Goal: Obtain resource: Download file/media

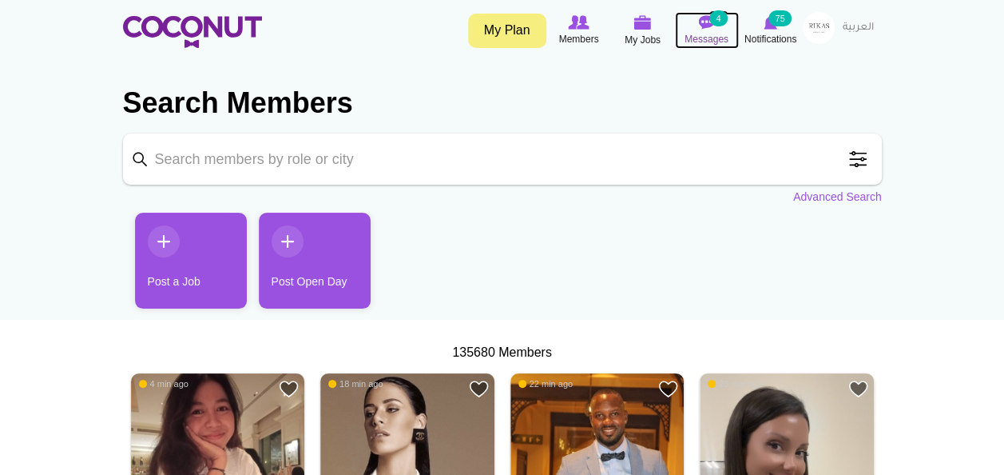
click at [717, 34] on span "Messages" at bounding box center [707, 39] width 44 height 16
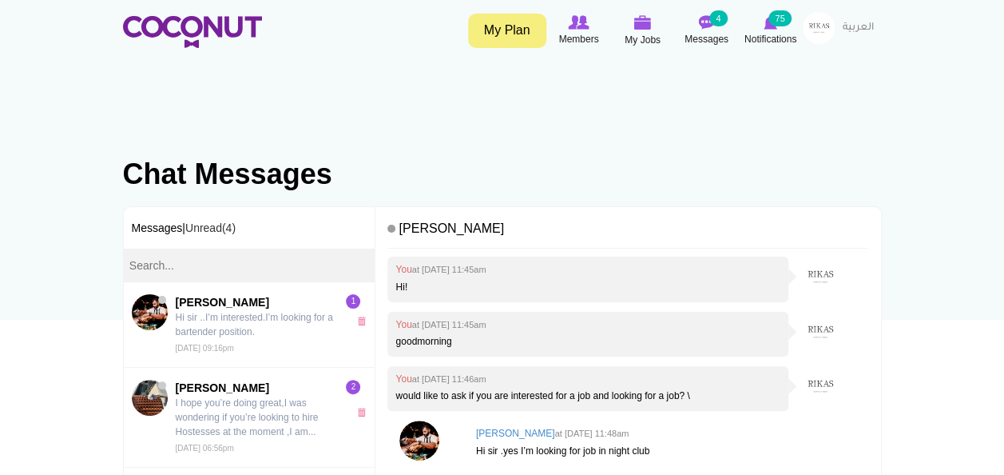
scroll to position [38, 0]
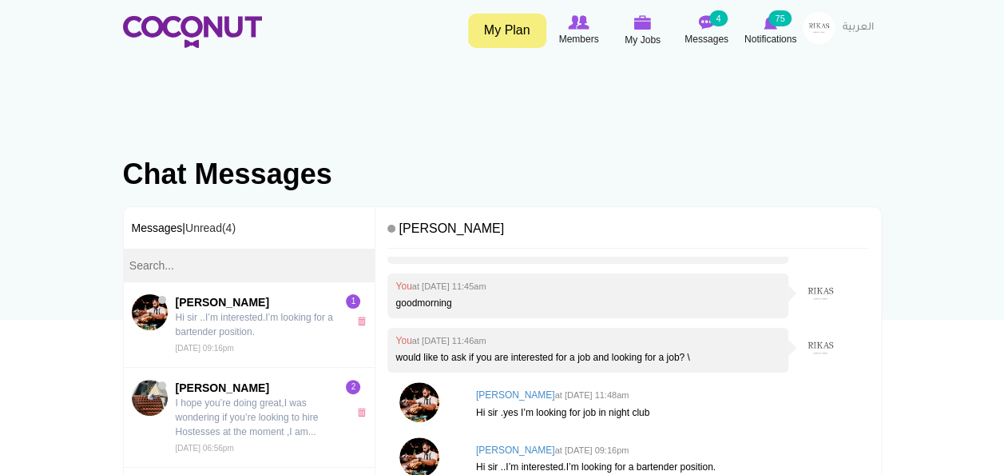
click at [847, 356] on div at bounding box center [829, 348] width 80 height 40
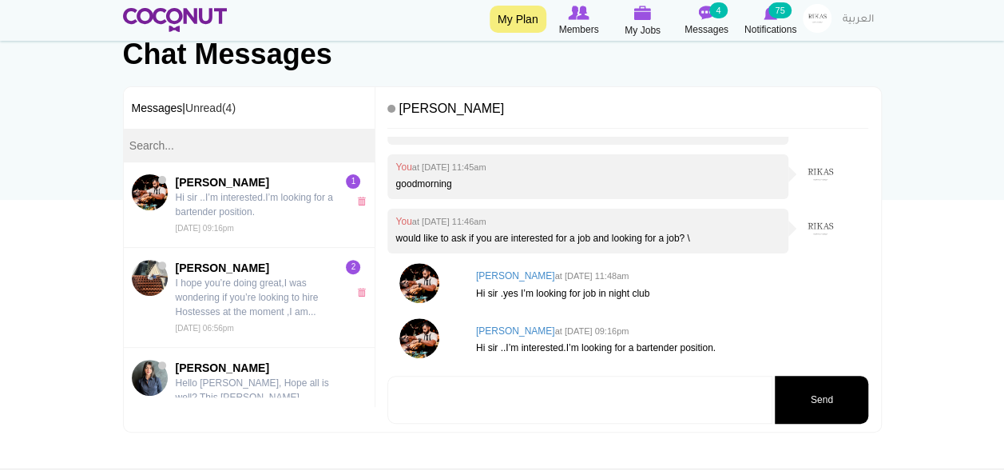
scroll to position [136, 0]
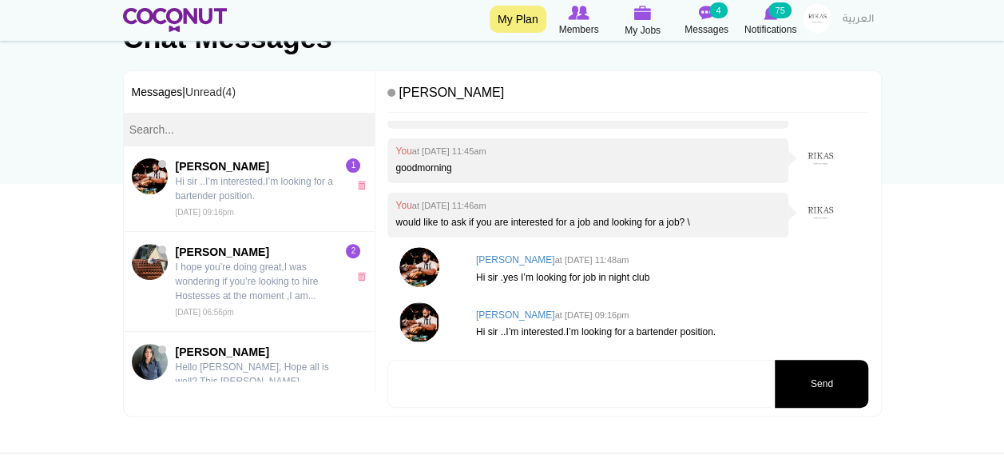
click at [417, 329] on img at bounding box center [419, 322] width 40 height 40
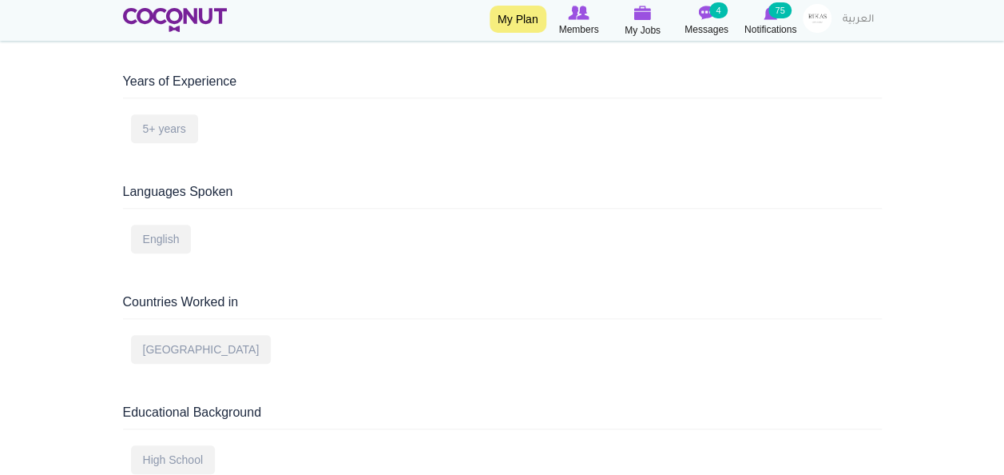
scroll to position [54, 0]
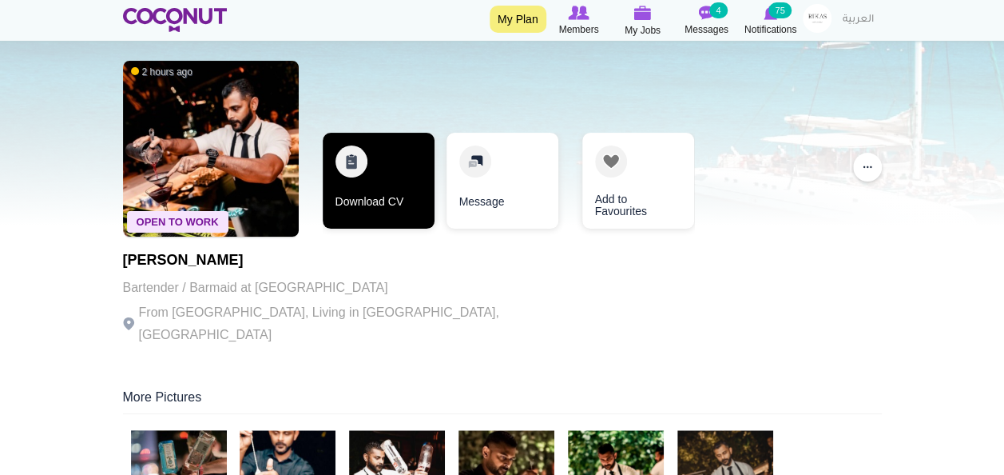
click at [361, 158] on link "Download CV" at bounding box center [379, 181] width 112 height 96
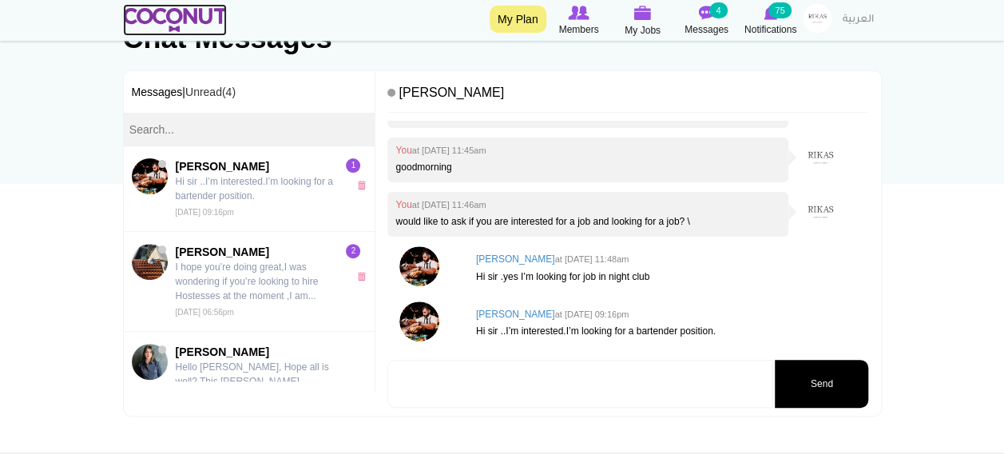
click at [168, 16] on img at bounding box center [175, 20] width 105 height 24
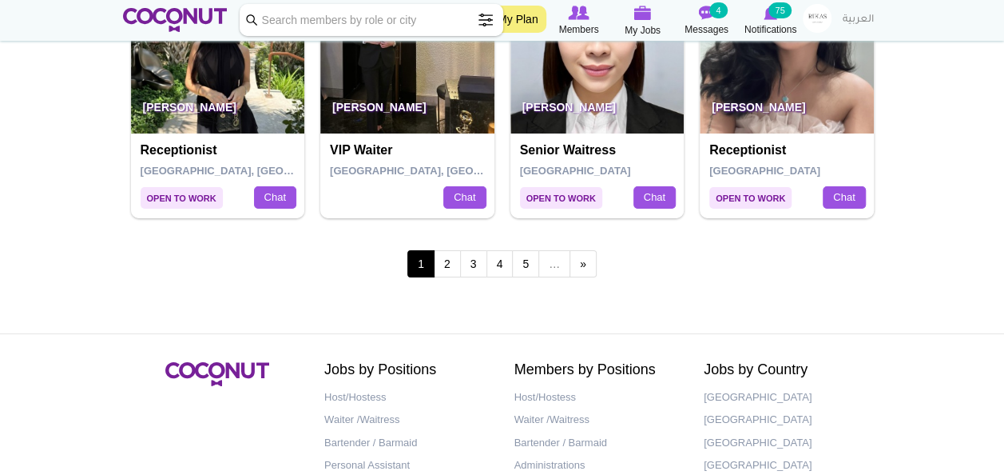
scroll to position [2707, 0]
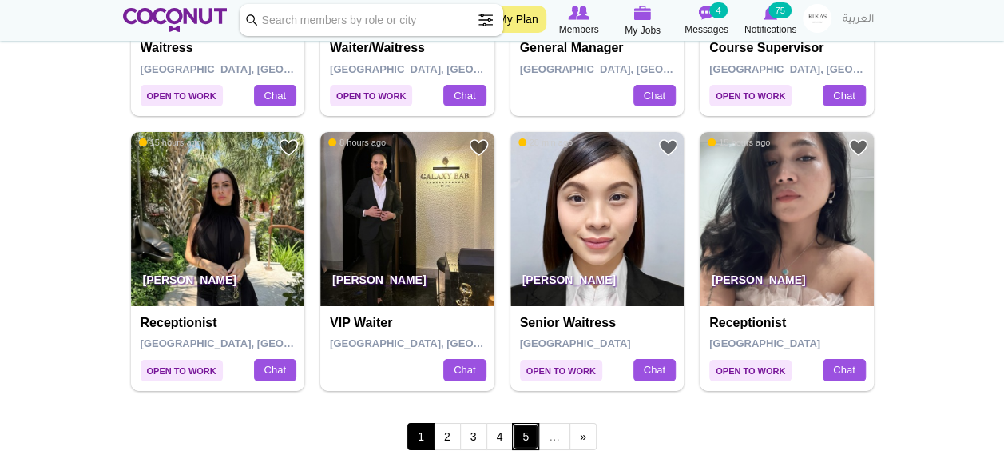
click at [521, 425] on link "5" at bounding box center [525, 436] width 27 height 27
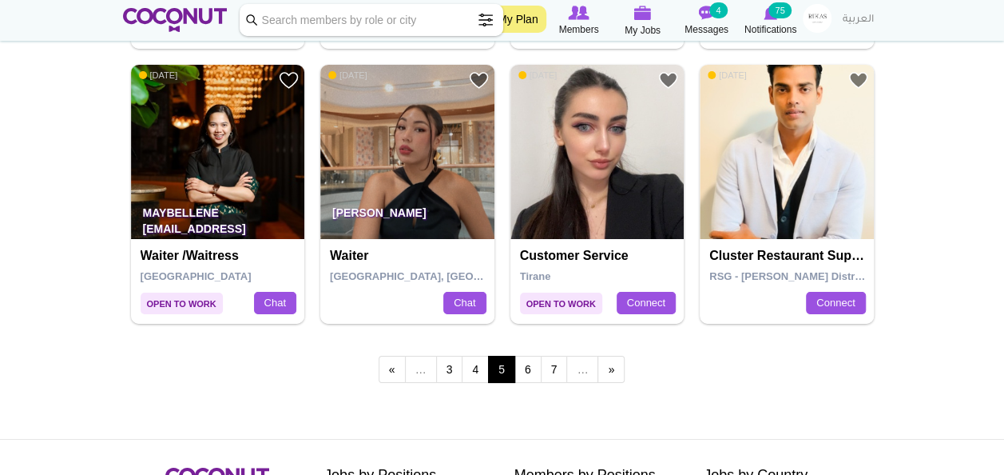
scroll to position [2766, 0]
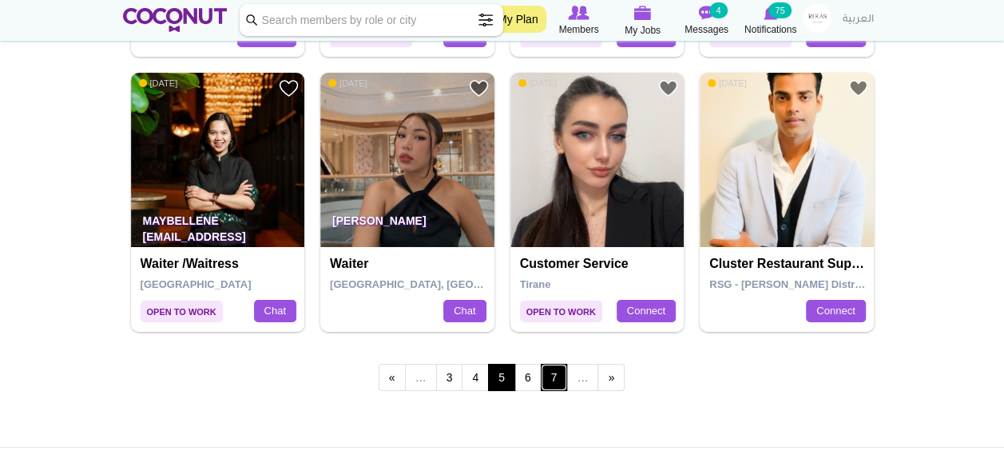
click at [552, 375] on link "7" at bounding box center [554, 377] width 27 height 27
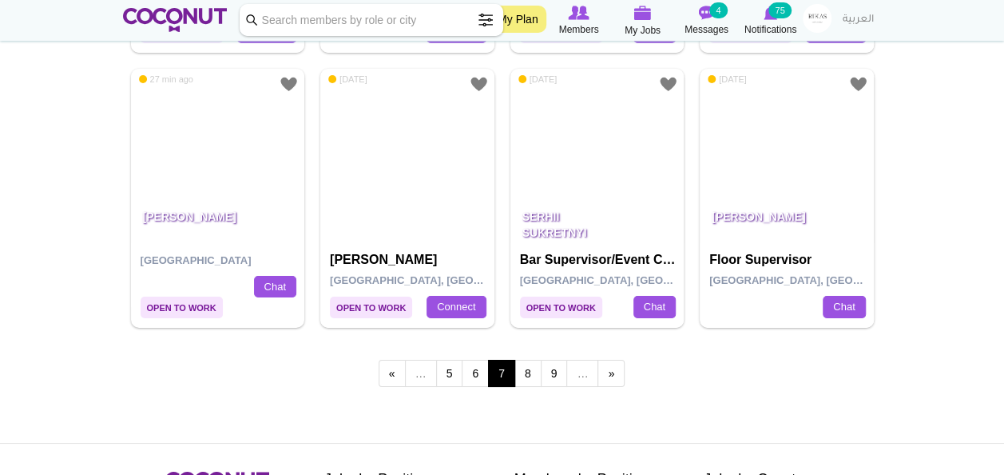
scroll to position [2896, 0]
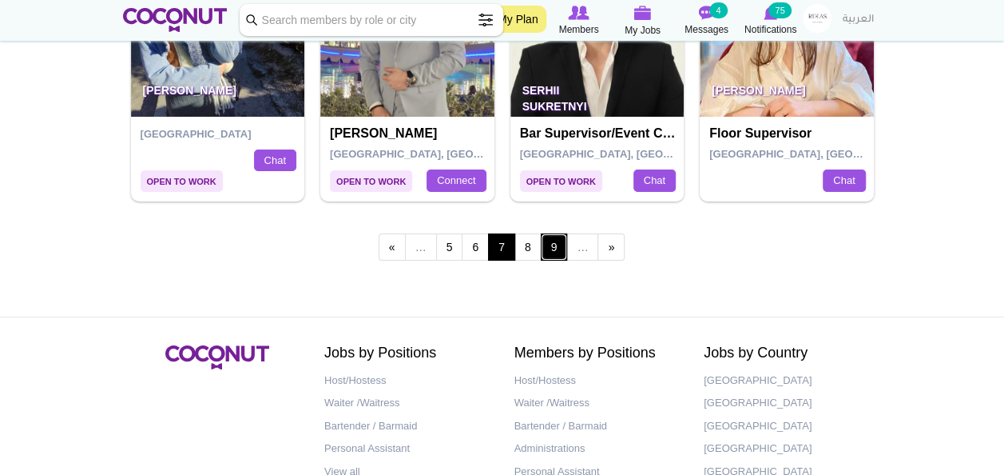
click at [547, 233] on link "9" at bounding box center [554, 246] width 27 height 27
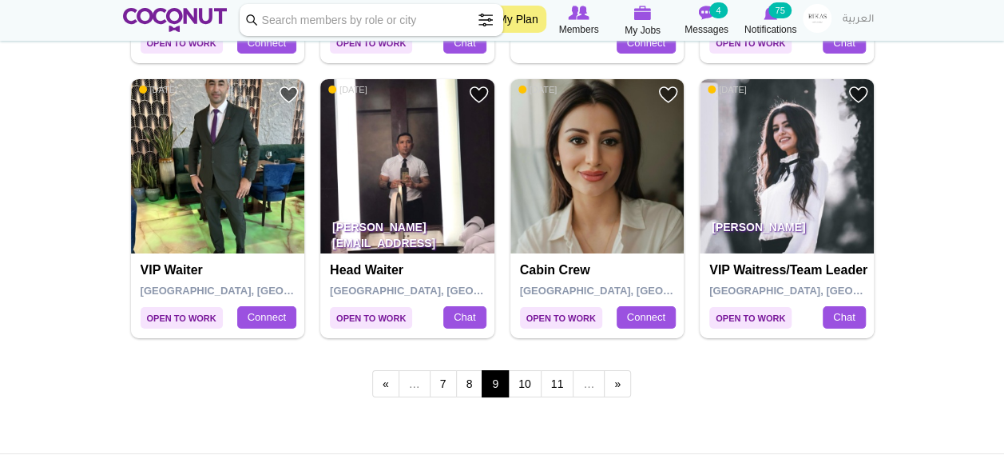
scroll to position [2747, 0]
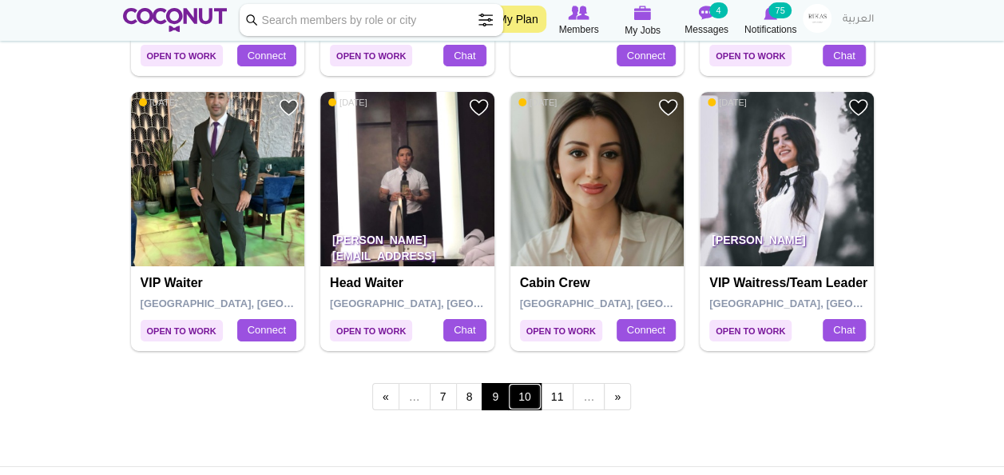
click at [524, 396] on link "10" at bounding box center [525, 396] width 34 height 27
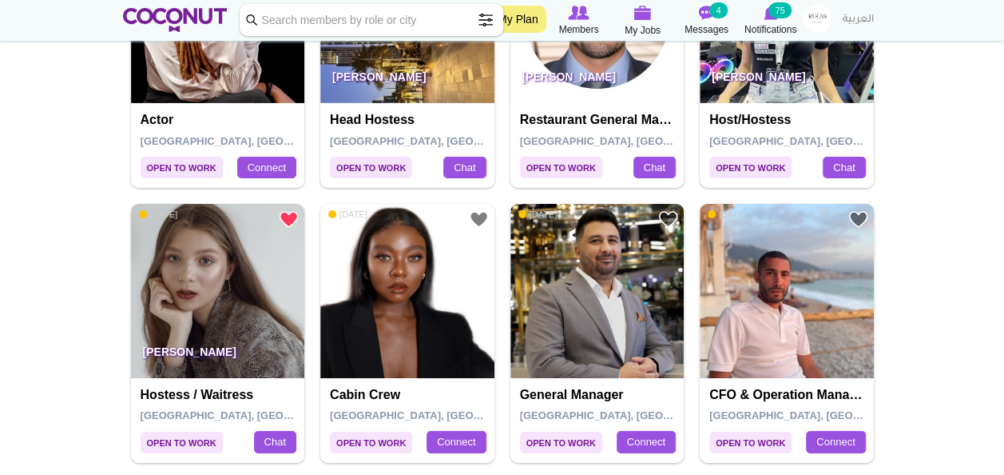
scroll to position [2724, 0]
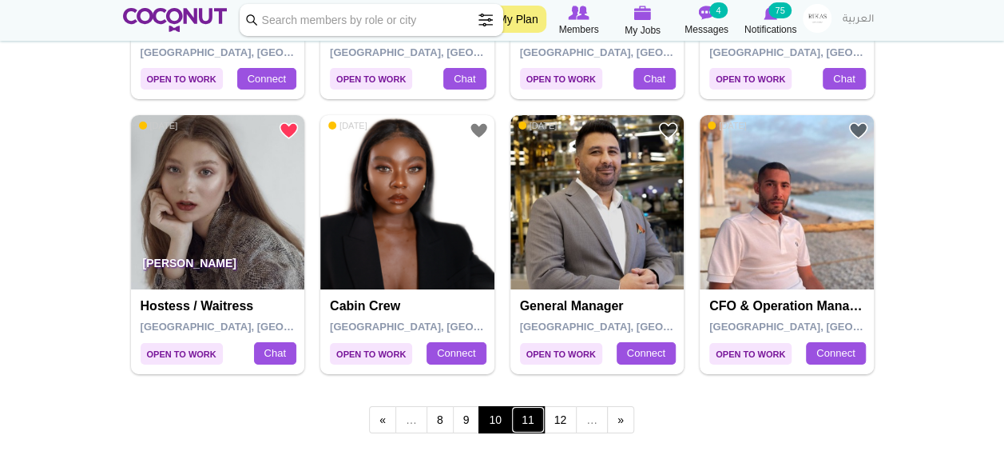
click at [529, 414] on link "11" at bounding box center [528, 419] width 34 height 27
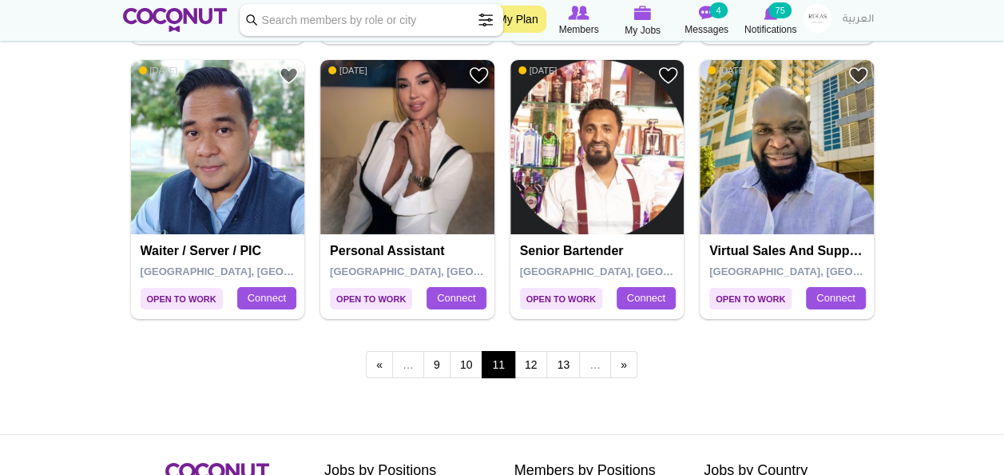
scroll to position [2770, 0]
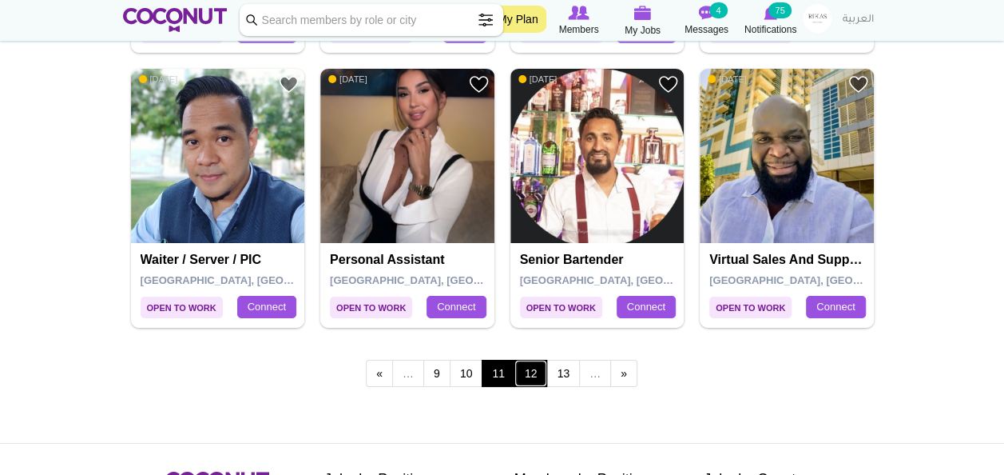
click at [535, 367] on link "12" at bounding box center [532, 373] width 34 height 27
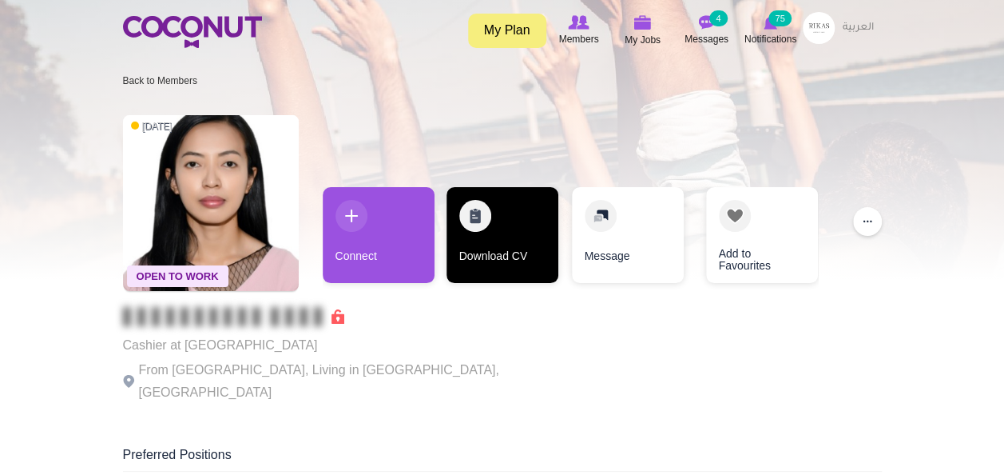
click at [472, 208] on link "Download CV" at bounding box center [503, 235] width 112 height 96
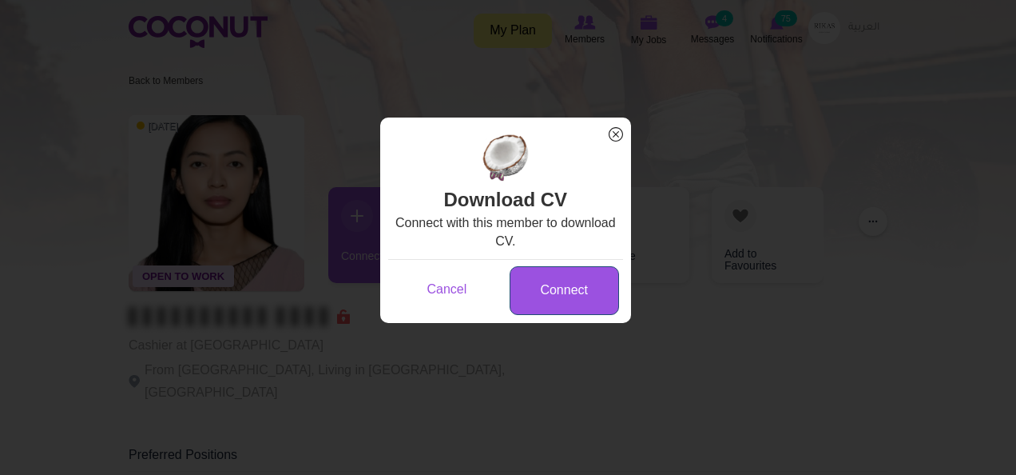
click at [563, 287] on link "Connect" at bounding box center [564, 290] width 109 height 49
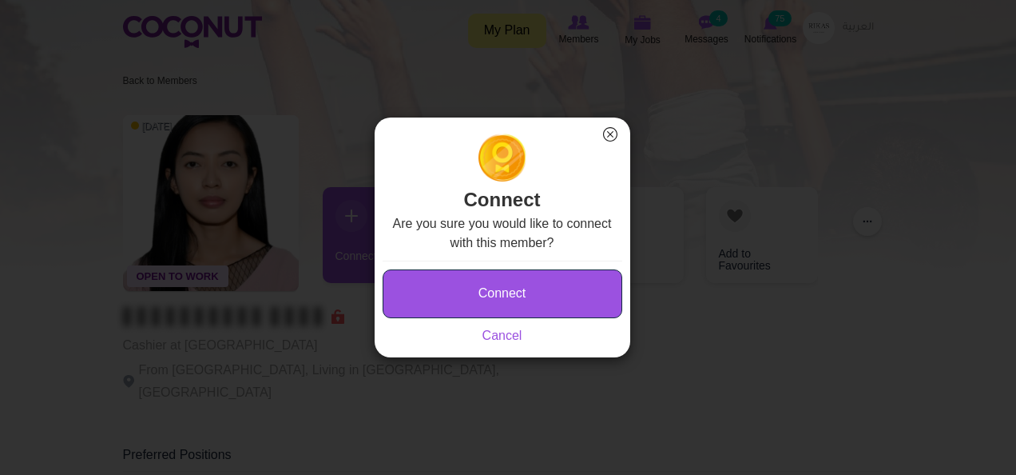
drag, startPoint x: 563, startPoint y: 287, endPoint x: 550, endPoint y: 288, distance: 13.7
click at [550, 288] on button "Connect" at bounding box center [503, 293] width 240 height 49
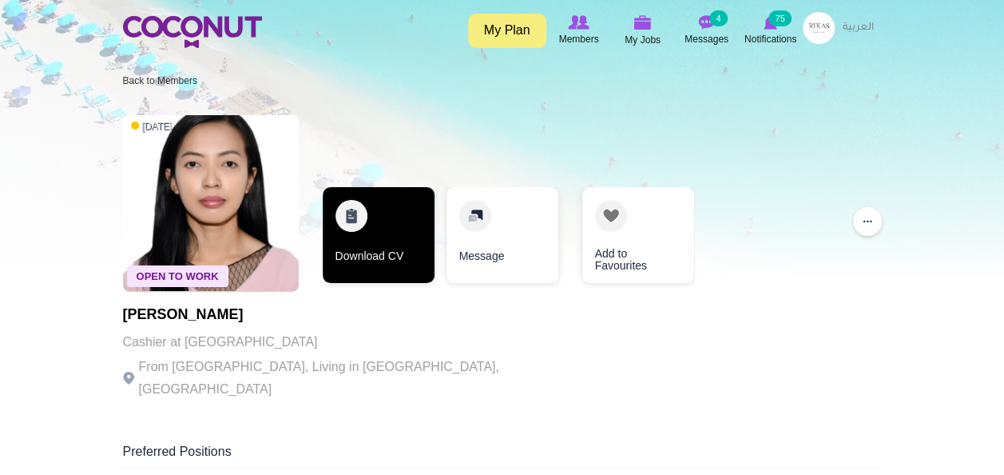
click at [361, 228] on link "Download CV" at bounding box center [379, 235] width 112 height 96
click at [393, 238] on link "Download CV" at bounding box center [379, 235] width 112 height 96
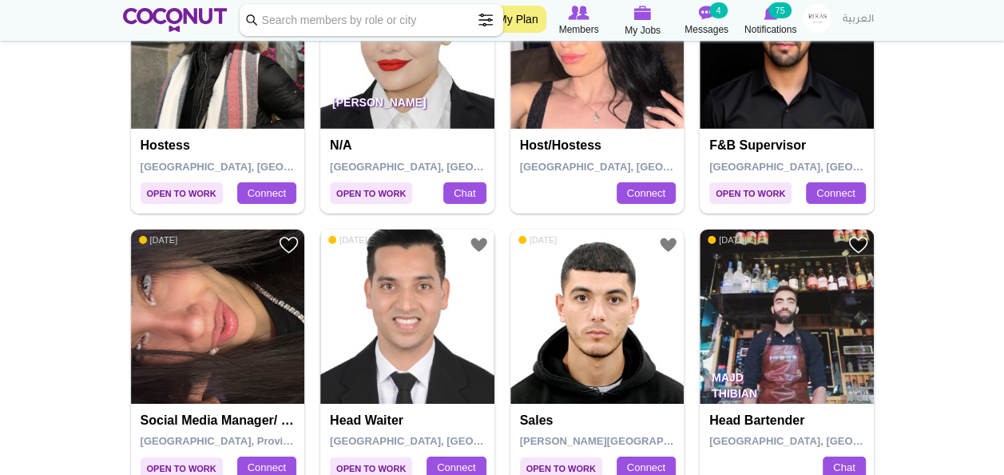
scroll to position [2723, 0]
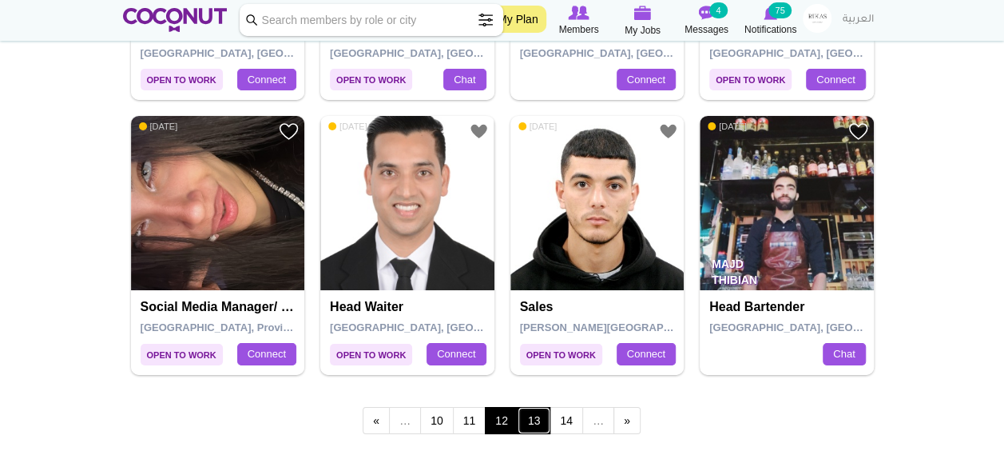
click at [535, 407] on link "13" at bounding box center [535, 420] width 34 height 27
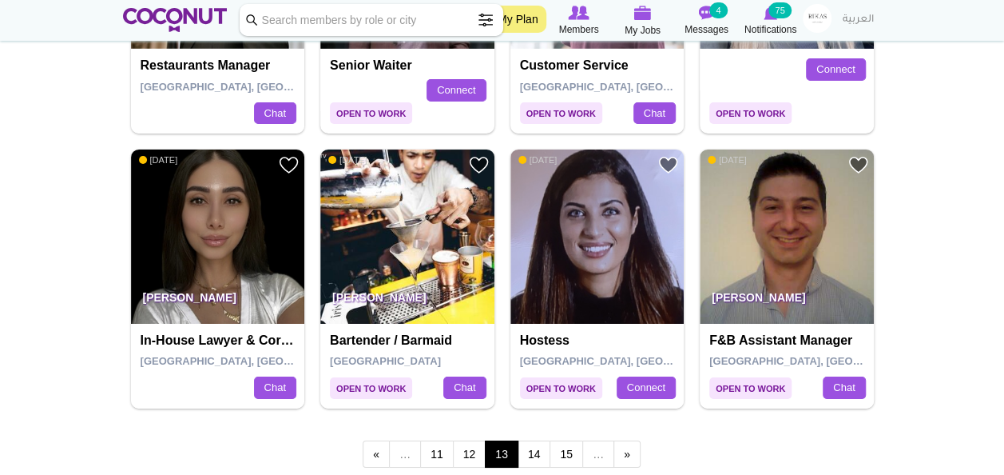
scroll to position [2694, 0]
